Goal: Task Accomplishment & Management: Manage account settings

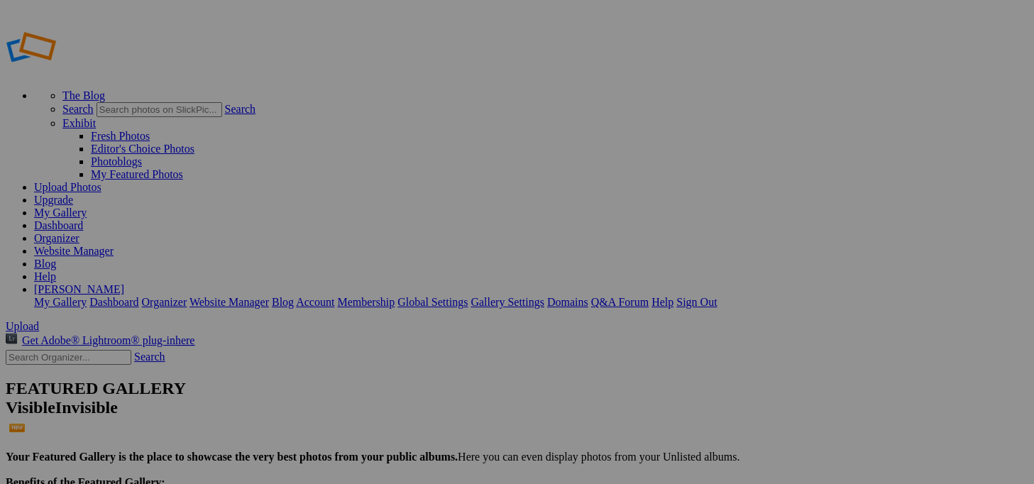
scroll to position [1075, 0]
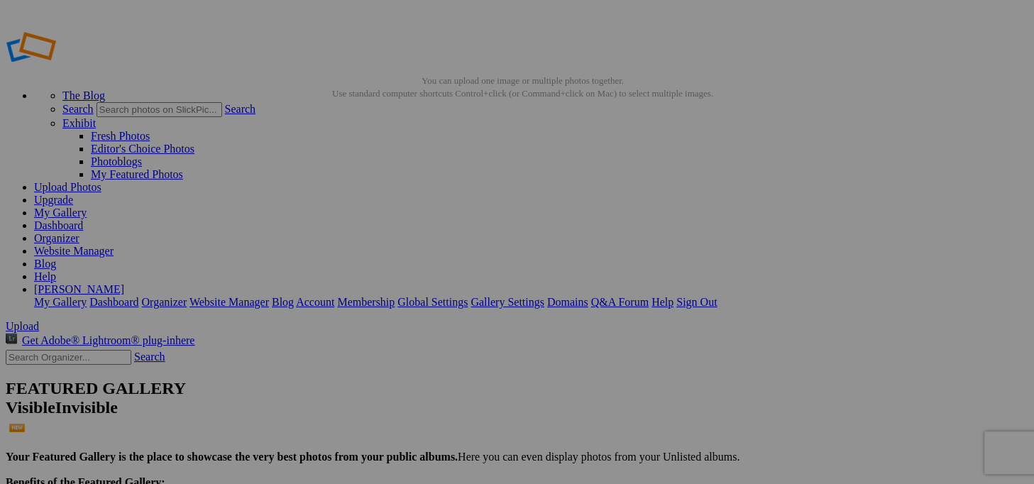
type input "W900 Kenworth Pictures"
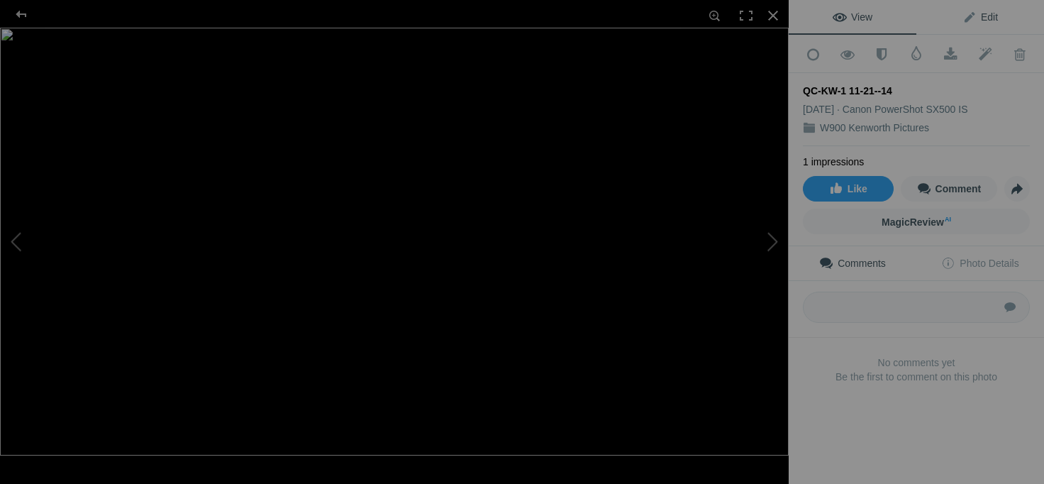
click at [976, 9] on link "Edit" at bounding box center [981, 17] width 128 height 34
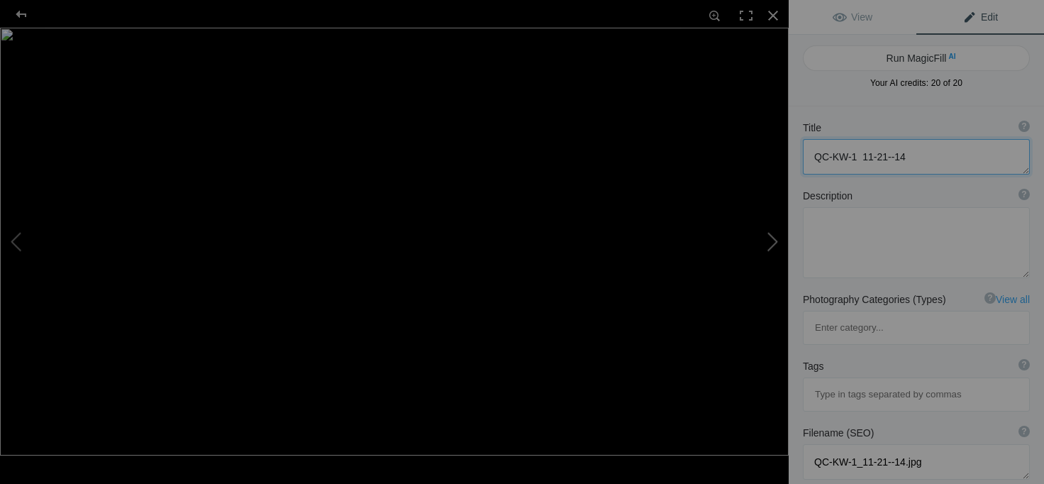
drag, startPoint x: 922, startPoint y: 153, endPoint x: 768, endPoint y: 172, distance: 155.1
click at [768, 171] on div "QC-KW-1 11-21--14 View Edit Run MagicFill AI Your AI credits: 20 of 20 You have…" at bounding box center [522, 242] width 1044 height 484
click at [778, 214] on button at bounding box center [736, 242] width 106 height 175
type textarea "LTOP-4-15-15-027"
type textarea "LTOP-4-15-15-027.jpg"
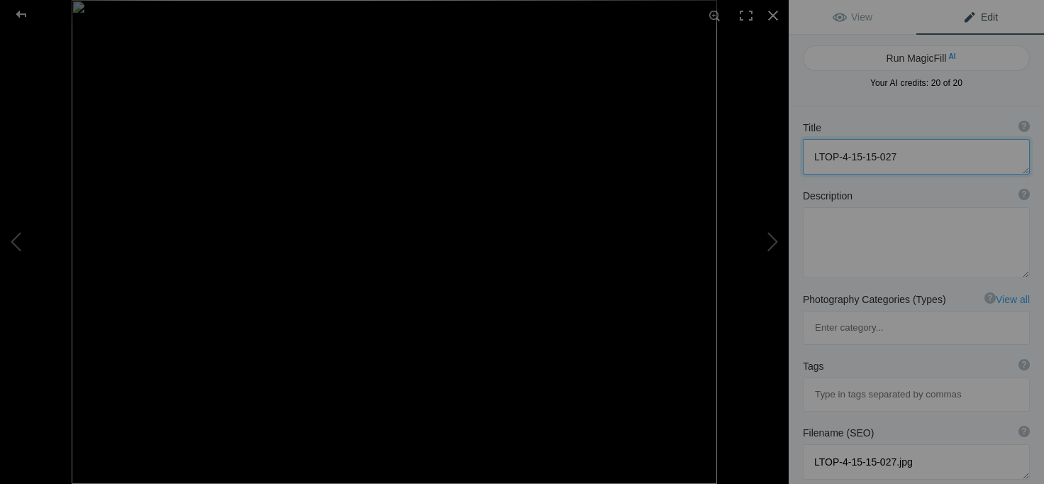
drag, startPoint x: 908, startPoint y: 153, endPoint x: 795, endPoint y: 163, distance: 114.0
click at [795, 162] on div "Title ? Photo title is one of the highest used Search Engine ranking criteria a…" at bounding box center [916, 148] width 255 height 68
type textarea "Kelsey Trail KW"
click at [849, 101] on div "Run MagicFill AI Your AI credits: 20 of 20 You have used all your AI credits Up…" at bounding box center [916, 71] width 255 height 72
click at [771, 18] on div at bounding box center [773, 15] width 31 height 31
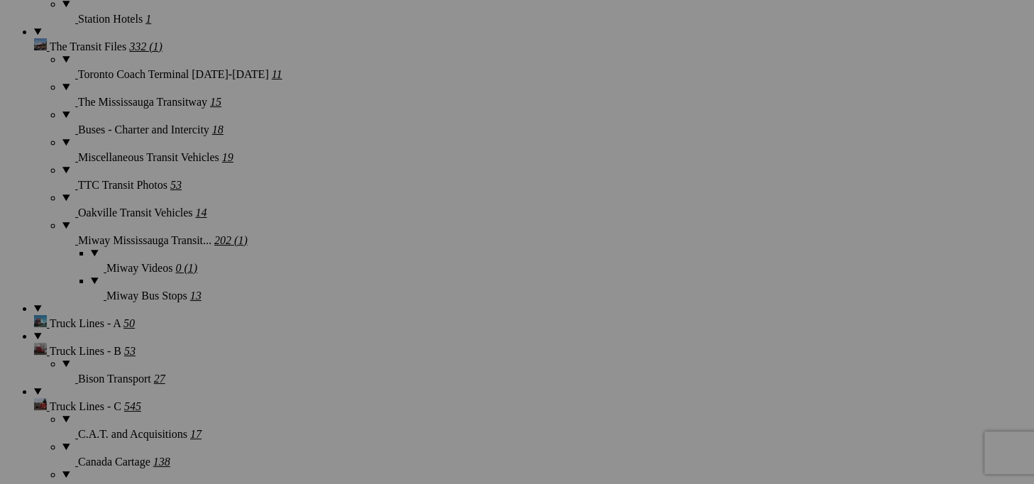
scroll to position [5449, 0]
